Goal: Task Accomplishment & Management: Manage account settings

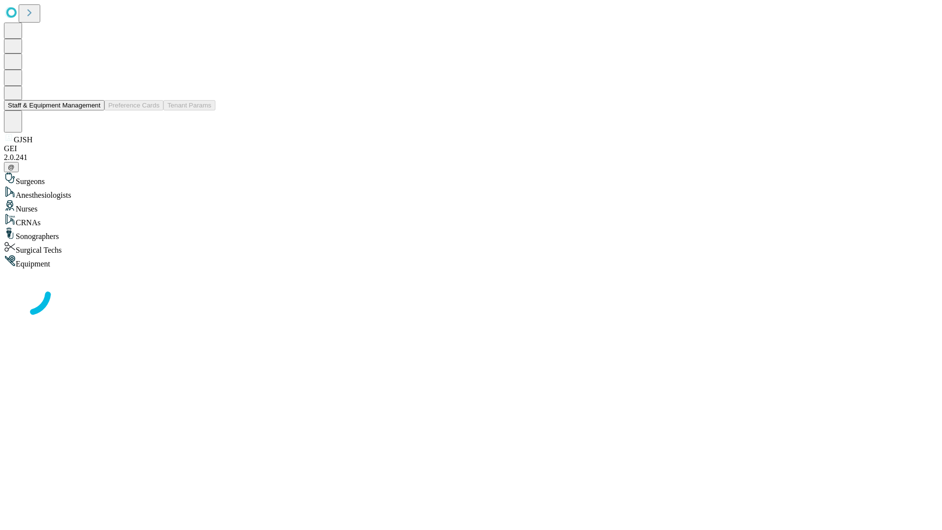
click at [94, 110] on button "Staff & Equipment Management" at bounding box center [54, 105] width 101 height 10
